Goal: Task Accomplishment & Management: Use online tool/utility

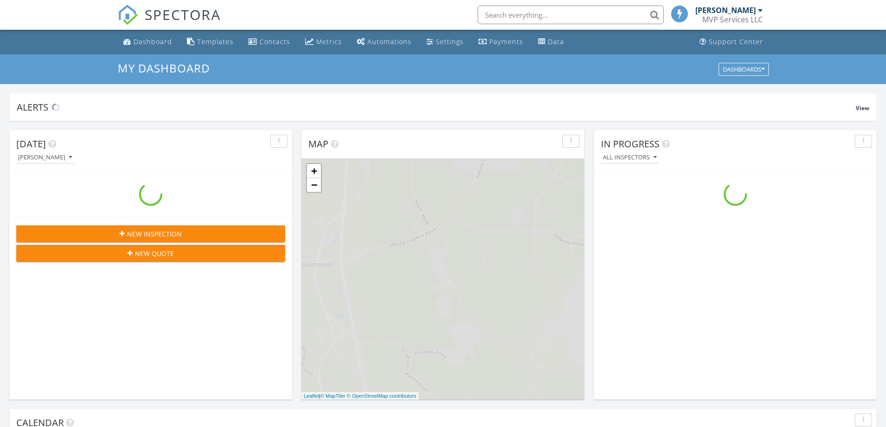
scroll to position [861, 900]
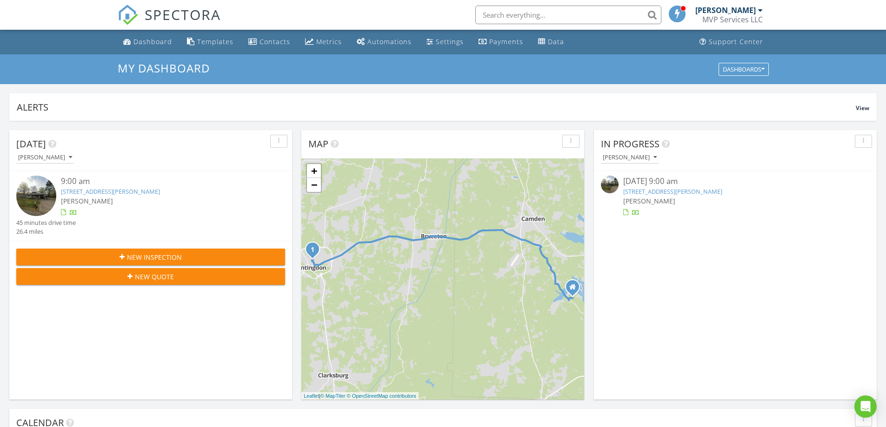
click at [40, 198] on img at bounding box center [36, 196] width 40 height 40
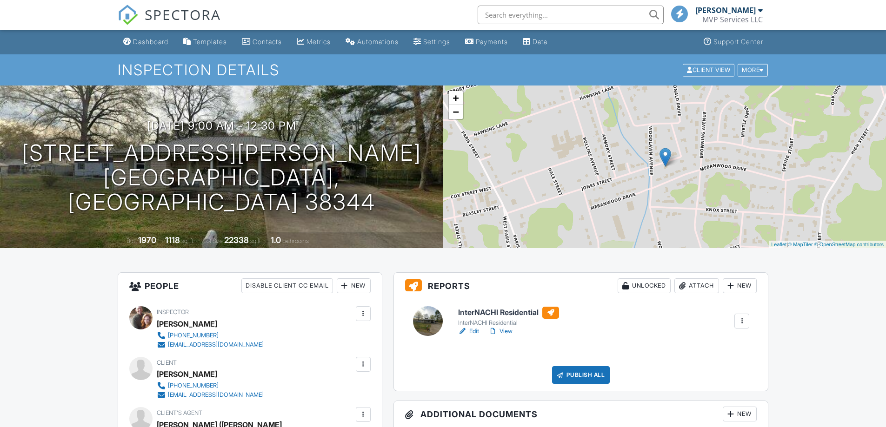
click at [505, 333] on link "View" at bounding box center [500, 331] width 24 height 9
click at [507, 332] on link "View" at bounding box center [500, 331] width 24 height 9
